Goal: Task Accomplishment & Management: Use online tool/utility

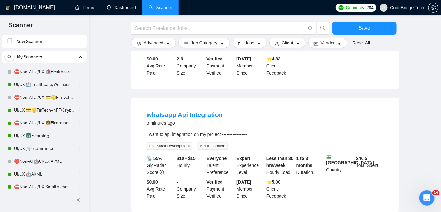
scroll to position [298, 0]
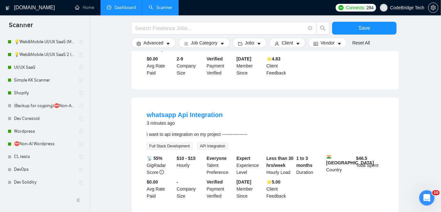
drag, startPoint x: 0, startPoint y: 0, endPoint x: 124, endPoint y: 2, distance: 124.3
click at [124, 5] on link "Dashboard" at bounding box center [121, 7] width 29 height 5
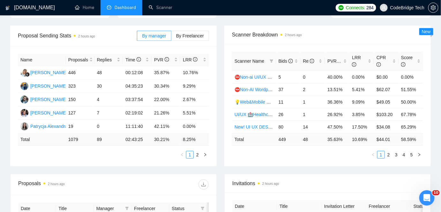
scroll to position [203, 0]
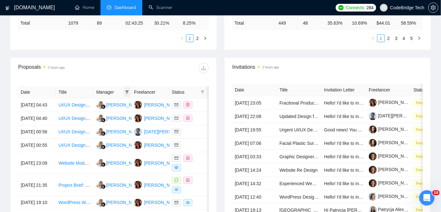
click at [128, 92] on icon "filter" at bounding box center [127, 92] width 4 height 4
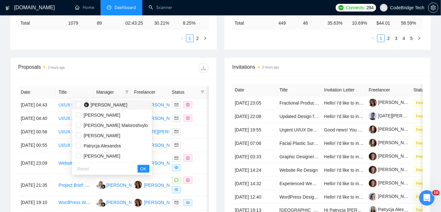
click at [111, 107] on span "[PERSON_NAME]" at bounding box center [109, 104] width 37 height 5
checkbox input "true"
click at [206, 94] on th "Status" at bounding box center [189, 92] width 38 height 12
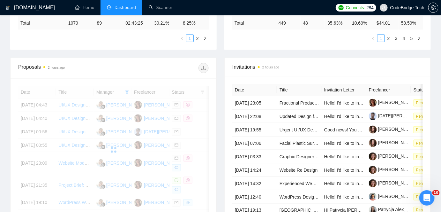
click at [203, 93] on div at bounding box center [113, 150] width 191 height 128
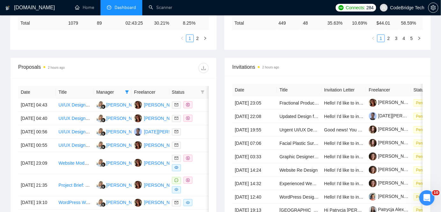
click at [203, 93] on icon "filter" at bounding box center [203, 91] width 4 height 3
click at [186, 103] on span "Chat" at bounding box center [182, 104] width 12 height 5
checkbox input "true"
click at [193, 127] on button "OK" at bounding box center [197, 128] width 11 height 8
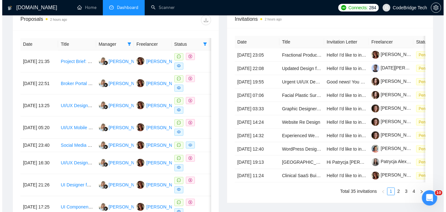
scroll to position [261, 0]
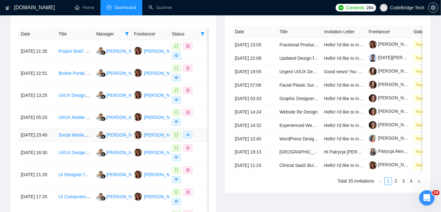
click at [76, 142] on td "Social Media Manager & Content Creator for Dual Brands" at bounding box center [75, 134] width 38 height 13
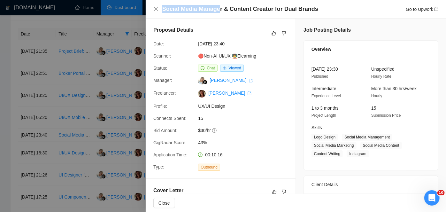
drag, startPoint x: 164, startPoint y: 9, endPoint x: 219, endPoint y: 10, distance: 55.3
click at [219, 10] on h4 "Social Media Manager & Content Creator for Dual Brands" at bounding box center [240, 9] width 156 height 8
click at [220, 10] on h4 "Social Media Manager & Content Creator for Dual Brands" at bounding box center [240, 9] width 156 height 8
drag, startPoint x: 220, startPoint y: 10, endPoint x: 164, endPoint y: 8, distance: 56.9
click at [164, 8] on h4 "Social Media Manager & Content Creator for Dual Brands" at bounding box center [240, 9] width 156 height 8
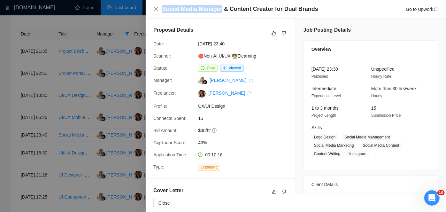
copy h4 "Social Media Manager"
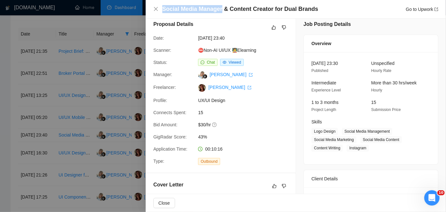
scroll to position [0, 0]
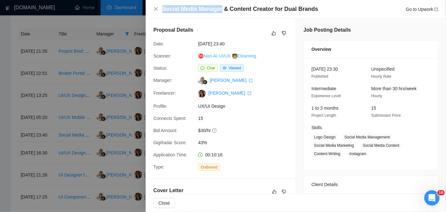
click at [233, 53] on link "⛔Non-AI UI/UX 🧑‍🏫Elearning" at bounding box center [227, 55] width 58 height 5
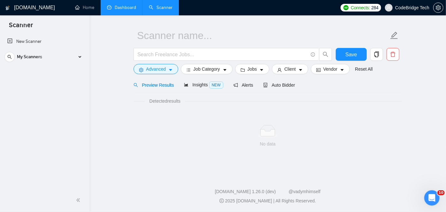
scroll to position [16, 0]
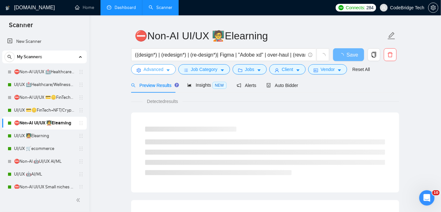
click at [164, 70] on button "Advanced" at bounding box center [153, 69] width 45 height 10
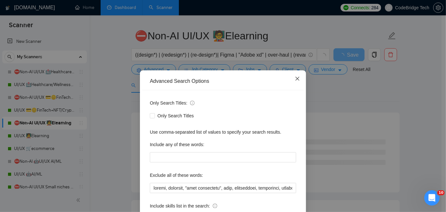
click at [295, 76] on icon "close" at bounding box center [297, 78] width 5 height 5
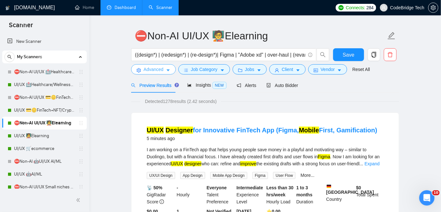
click at [142, 68] on button "Advanced" at bounding box center [153, 69] width 45 height 10
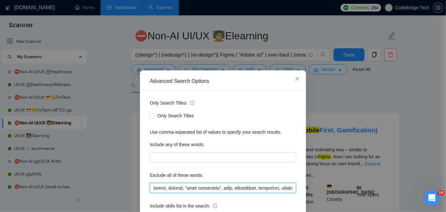
click at [151, 186] on input "text" at bounding box center [223, 188] width 146 height 10
click at [204, 187] on input "text" at bounding box center [223, 188] width 146 height 10
drag, startPoint x: 159, startPoint y: 188, endPoint x: 141, endPoint y: 185, distance: 19.2
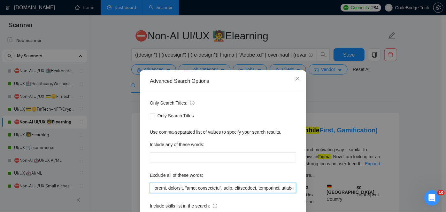
click at [142, 185] on div "Only Search Titles: Only Search Titles Use comma-separated list of values to sp…" at bounding box center [223, 164] width 162 height 149
click at [150, 189] on input "text" at bounding box center [223, 188] width 146 height 10
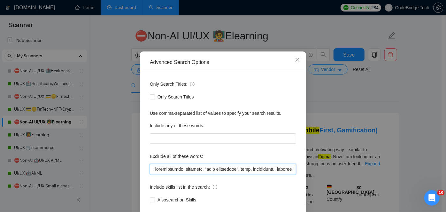
scroll to position [29, 0]
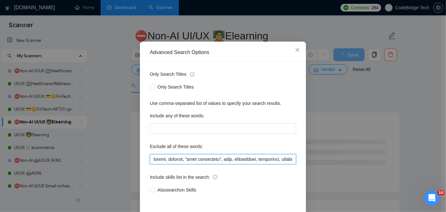
paste input "Social Media Manager"
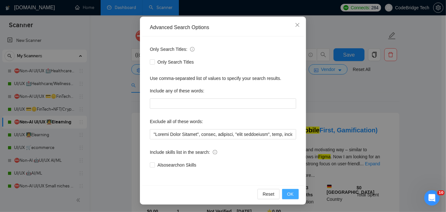
click at [291, 198] on button "OK" at bounding box center [290, 194] width 17 height 10
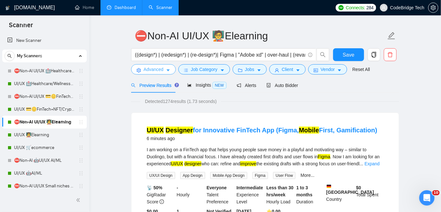
click at [155, 68] on span "Advanced" at bounding box center [154, 69] width 20 height 7
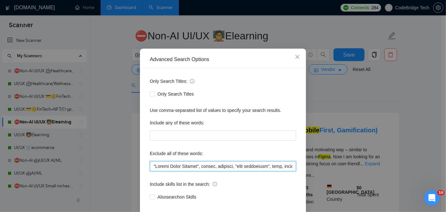
click at [200, 171] on input "text" at bounding box center [223, 166] width 146 height 10
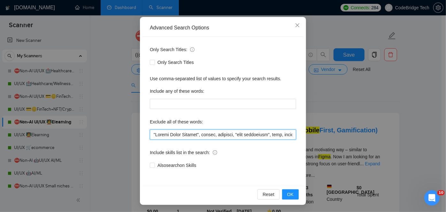
scroll to position [54, 0]
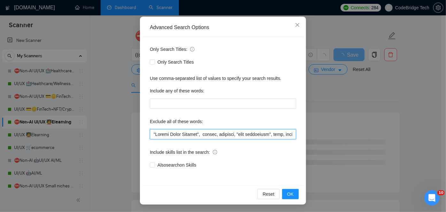
type input ""Social Media Manager", weebly, brochure, "fast turnaround", odoo, infographic,…"
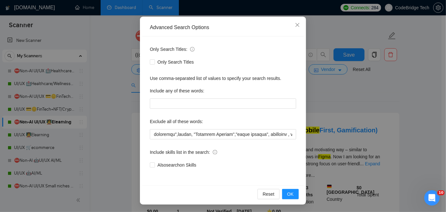
scroll to position [0, 2827]
click at [290, 193] on span "OK" at bounding box center [290, 193] width 6 height 7
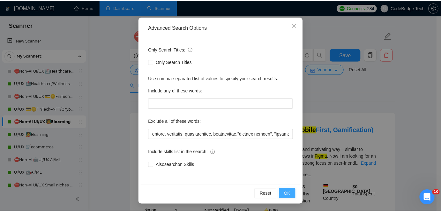
scroll to position [22, 0]
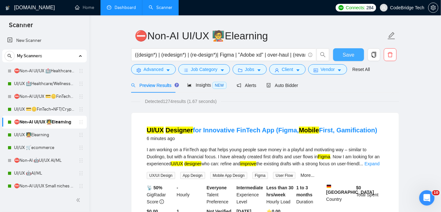
drag, startPoint x: 347, startPoint y: 52, endPoint x: 367, endPoint y: 20, distance: 37.8
click at [347, 52] on span "Save" at bounding box center [348, 55] width 11 height 8
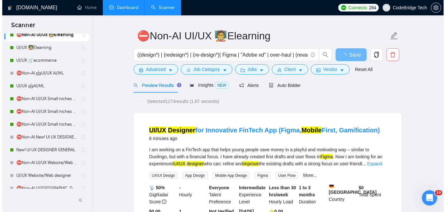
scroll to position [175, 0]
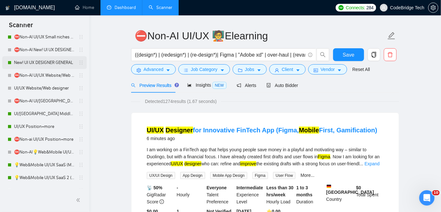
click at [48, 61] on link "New! UI UX DESIGNER GENERAL" at bounding box center [44, 62] width 61 height 13
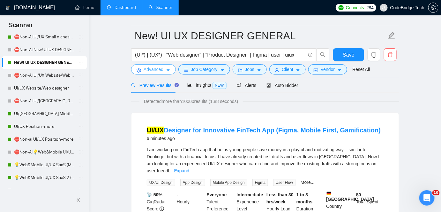
click at [167, 68] on icon "caret-down" at bounding box center [168, 70] width 4 height 4
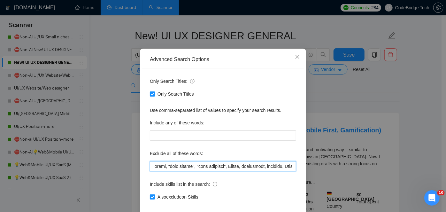
click at [155, 171] on input "text" at bounding box center [223, 166] width 146 height 10
click at [152, 171] on input "text" at bounding box center [223, 166] width 146 height 10
drag, startPoint x: 152, startPoint y: 189, endPoint x: 144, endPoint y: 188, distance: 7.8
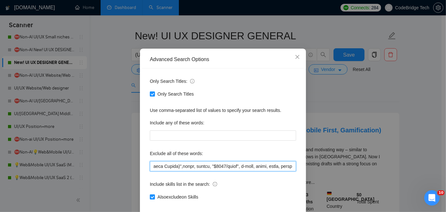
click at [144, 188] on div "Only Search Titles: Only Search Titles Use comma-separated list of values to sp…" at bounding box center [223, 142] width 162 height 149
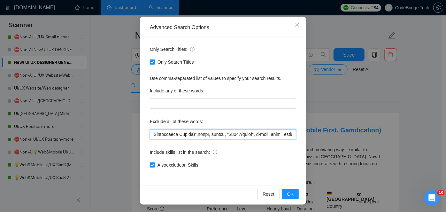
click at [162, 132] on input "text" at bounding box center [223, 134] width 146 height 10
click at [150, 133] on input "text" at bounding box center [223, 134] width 146 height 10
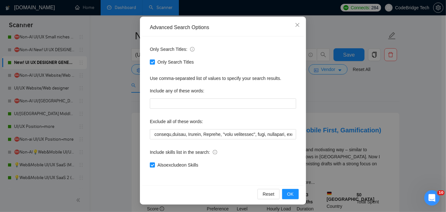
click at [168, 125] on label "Exclude all of these words:" at bounding box center [176, 121] width 53 height 10
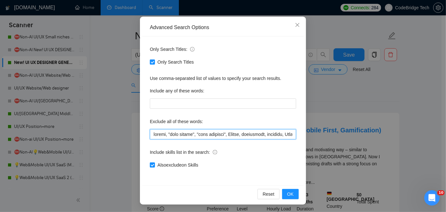
drag, startPoint x: 151, startPoint y: 135, endPoint x: 139, endPoint y: 134, distance: 11.9
click at [140, 134] on div "Advanced Search Options Only Search Titles: Only Search Titles Use comma-separa…" at bounding box center [223, 111] width 166 height 188
click at [150, 133] on input "text" at bounding box center [223, 134] width 146 height 10
type input ""social media magenement", weebly, "card design", "card designer", Aerial, smar…"
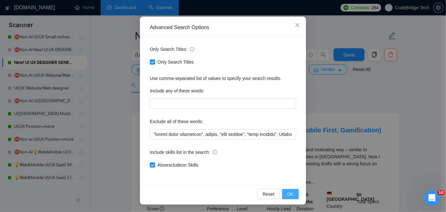
click at [289, 189] on button "OK" at bounding box center [290, 194] width 17 height 10
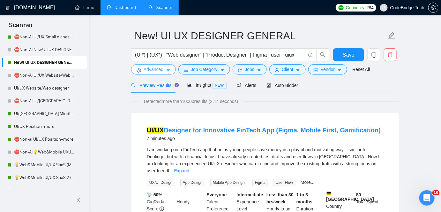
click at [156, 69] on span "Advanced" at bounding box center [154, 69] width 20 height 7
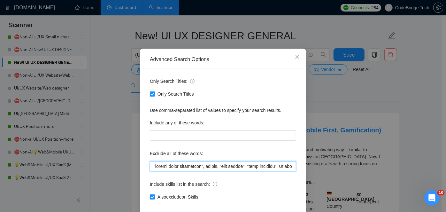
click at [209, 171] on input "text" at bounding box center [223, 166] width 146 height 10
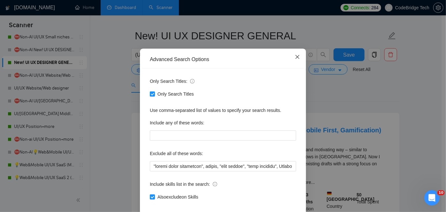
click at [296, 59] on icon "close" at bounding box center [297, 57] width 4 height 4
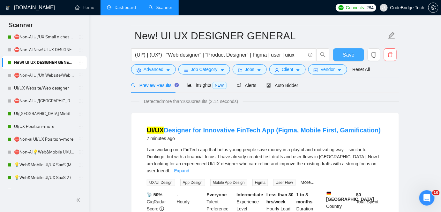
click at [342, 52] on button "Save" at bounding box center [348, 54] width 31 height 13
click at [39, 165] on link "💡Web&Mobile UI/UX SaaS (Mariia)" at bounding box center [44, 164] width 61 height 13
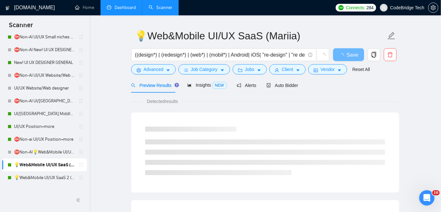
click at [39, 165] on link "💡Web&Mobile UI/UX SaaS (Mariia)" at bounding box center [44, 164] width 61 height 13
click at [159, 69] on span "Advanced" at bounding box center [154, 69] width 20 height 7
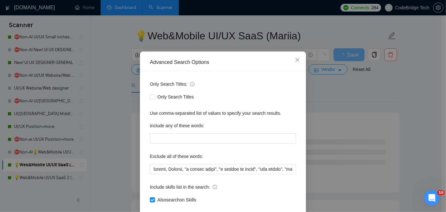
scroll to position [29, 0]
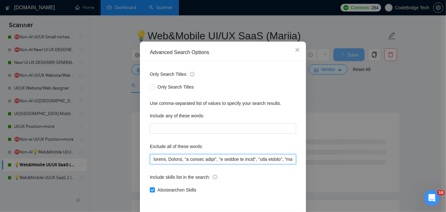
click at [151, 156] on input "text" at bounding box center [223, 159] width 146 height 10
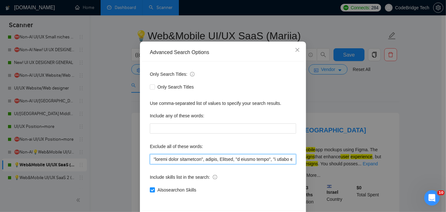
scroll to position [54, 0]
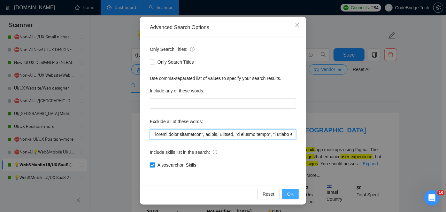
type input ""social media management", weebly, Klaviyo, "a couple hours", "a couple of hour…"
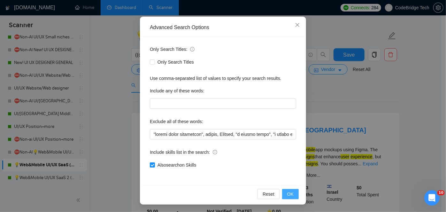
click at [293, 195] on button "OK" at bounding box center [290, 194] width 17 height 10
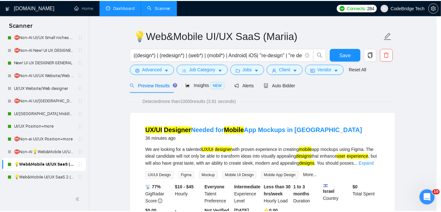
scroll to position [22, 0]
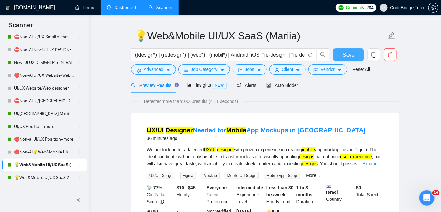
click at [355, 50] on button "Save" at bounding box center [348, 54] width 31 height 13
